Goal: Task Accomplishment & Management: Manage account settings

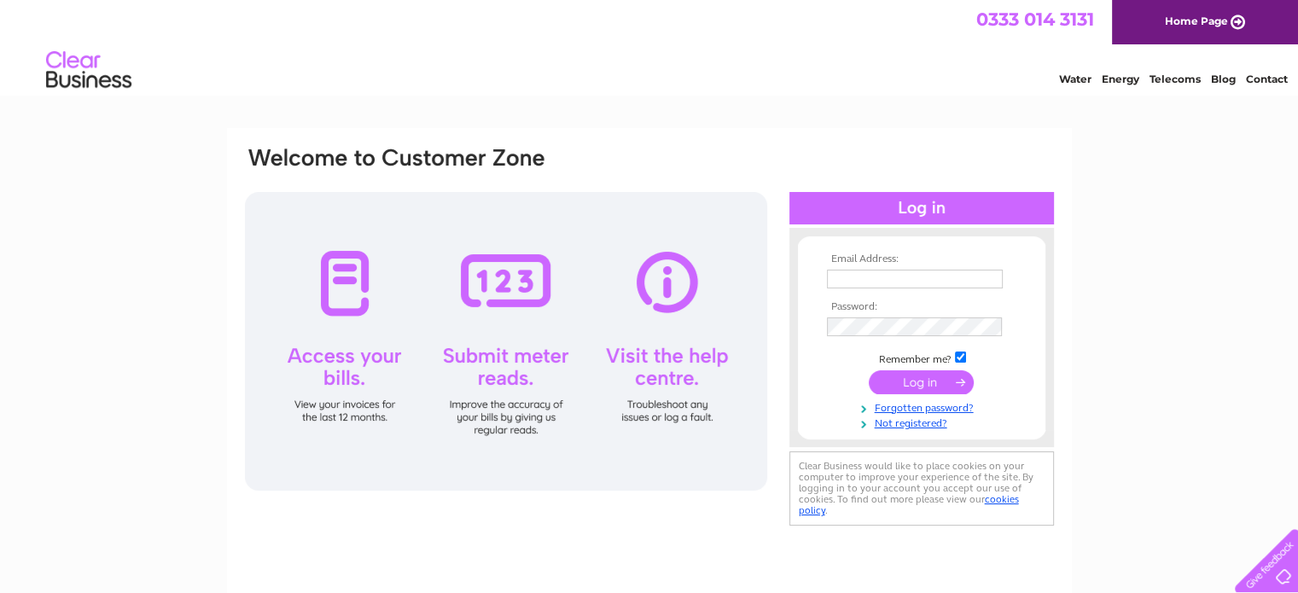
type input "[EMAIL_ADDRESS][DOMAIN_NAME]"
click at [928, 383] on input "submit" at bounding box center [921, 382] width 105 height 24
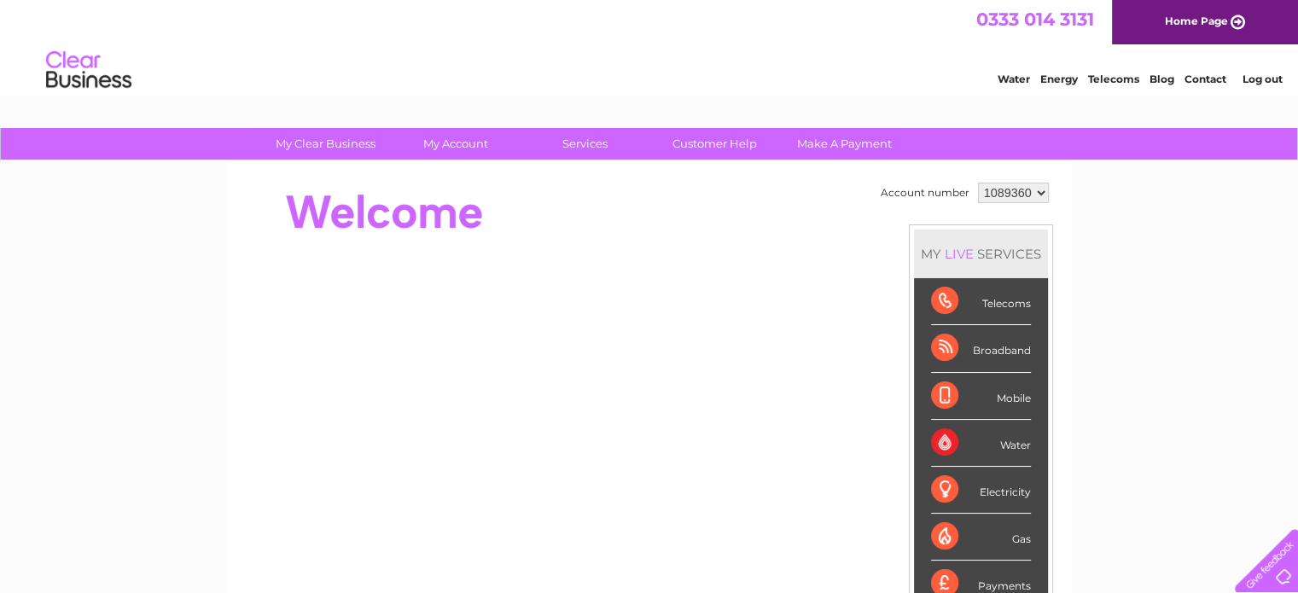
click at [1035, 189] on select "1089360" at bounding box center [1013, 193] width 71 height 20
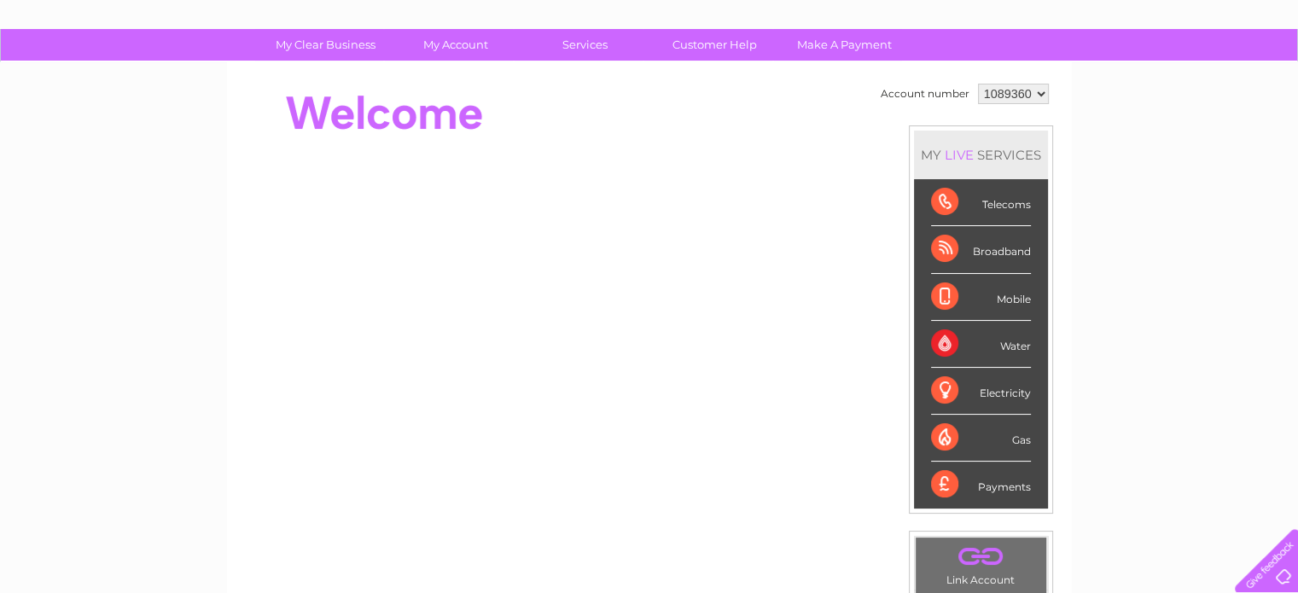
scroll to position [85, 0]
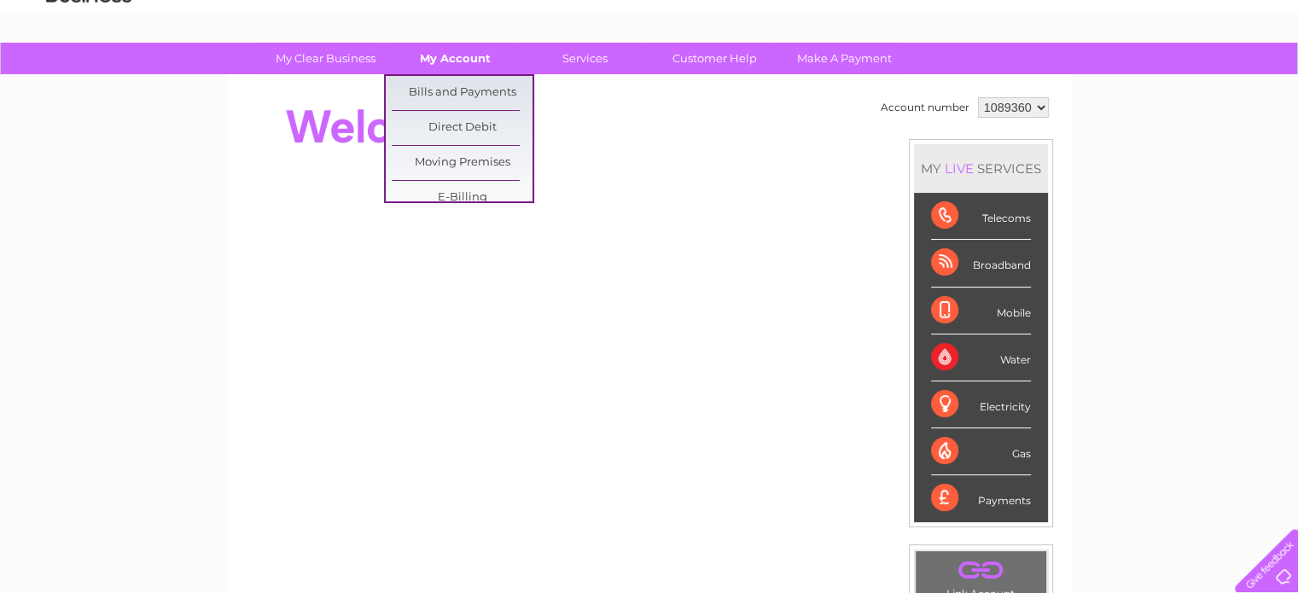
click at [462, 61] on link "My Account" at bounding box center [455, 59] width 141 height 32
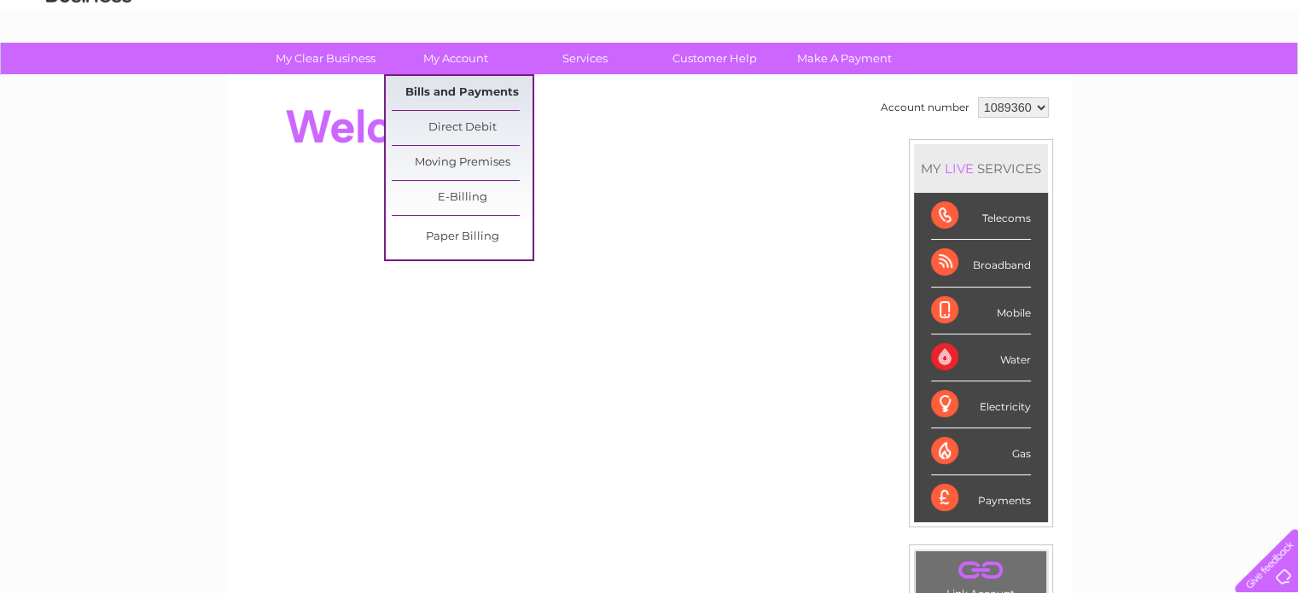
click at [475, 84] on link "Bills and Payments" at bounding box center [462, 93] width 141 height 34
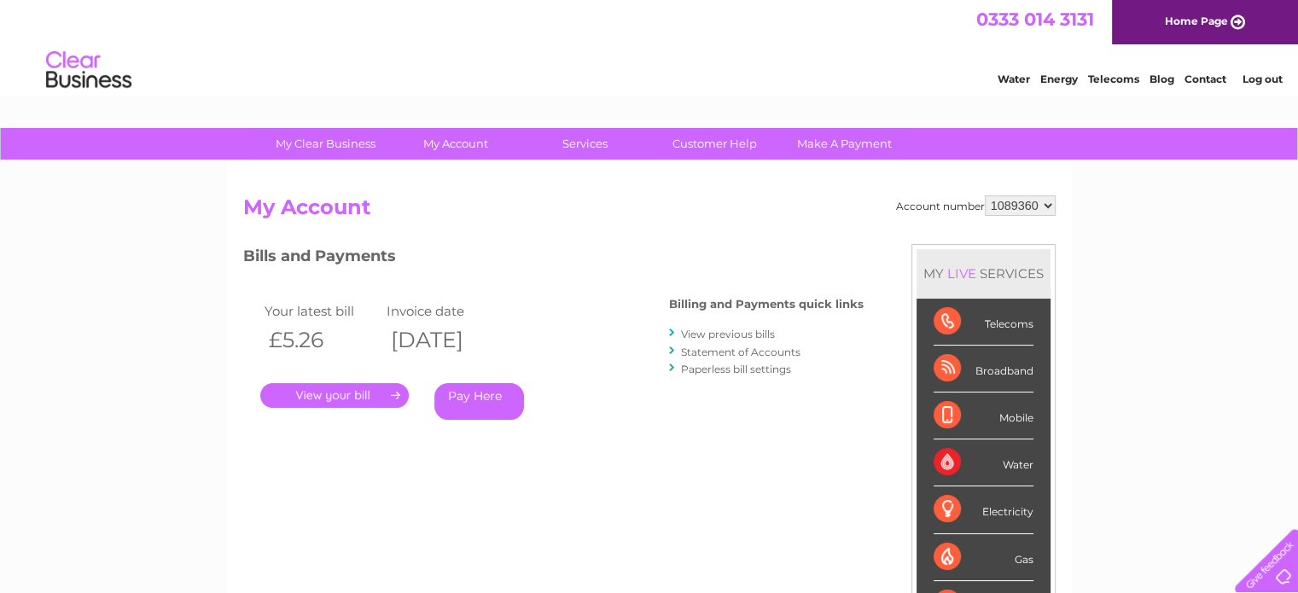
click at [712, 336] on link "View previous bills" at bounding box center [728, 334] width 94 height 13
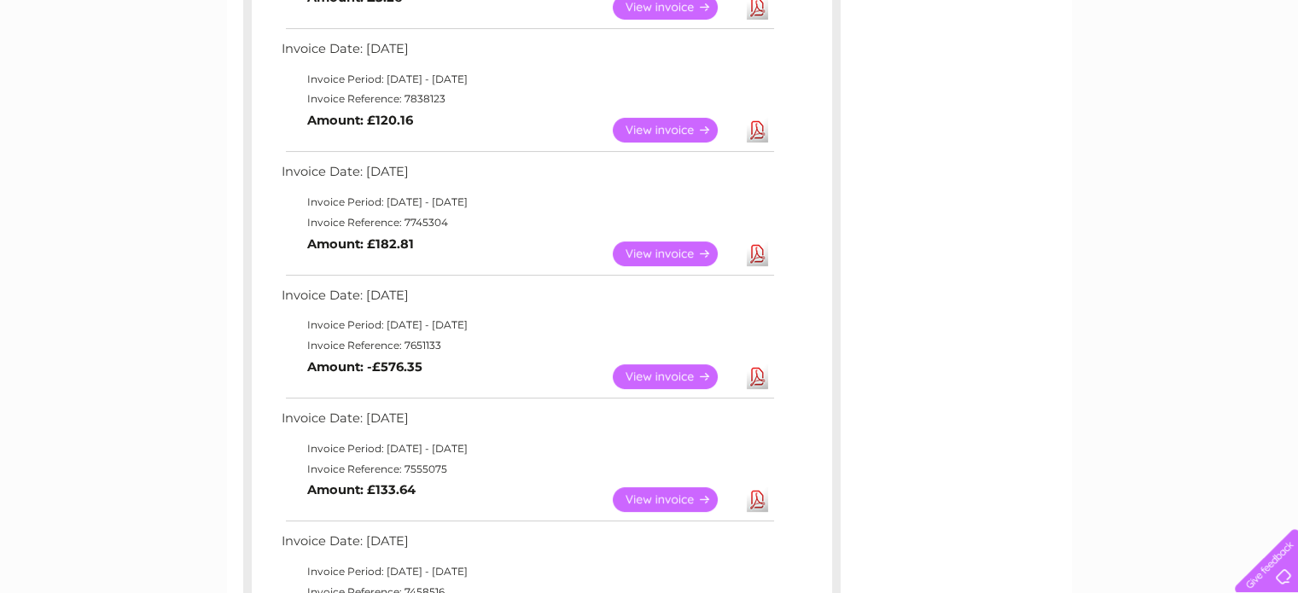
scroll to position [341, 0]
